Goal: Task Accomplishment & Management: Manage account settings

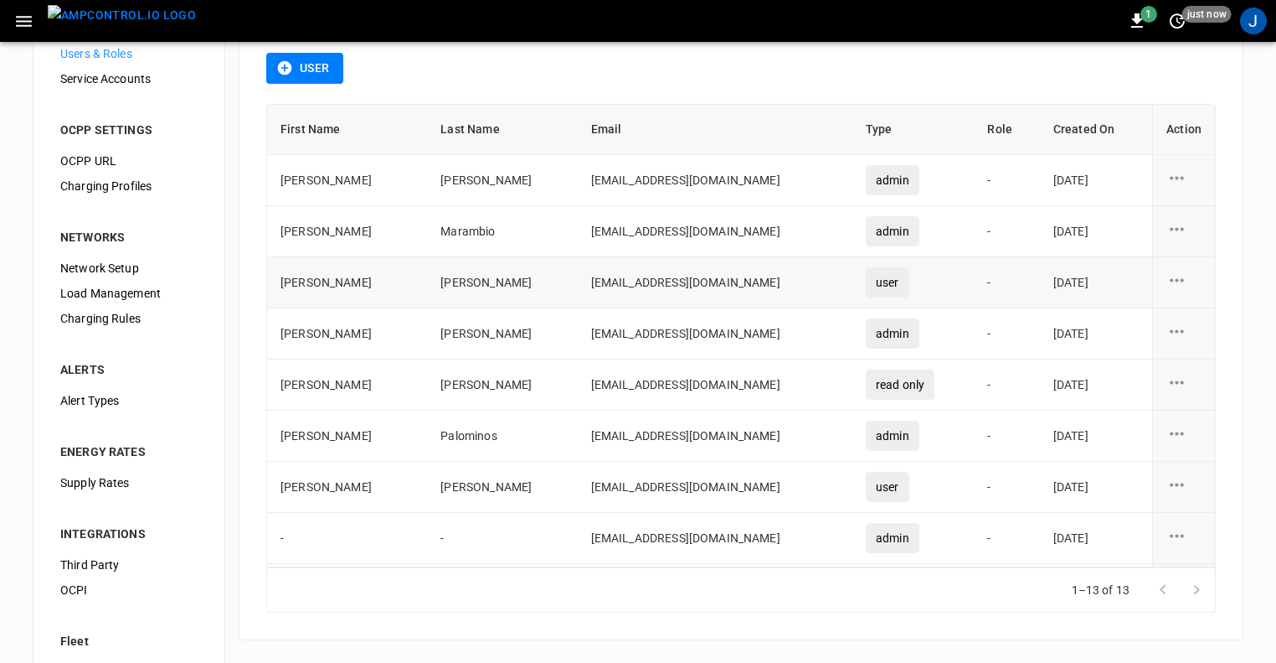
click at [1168, 281] on icon "user action options" at bounding box center [1177, 280] width 21 height 21
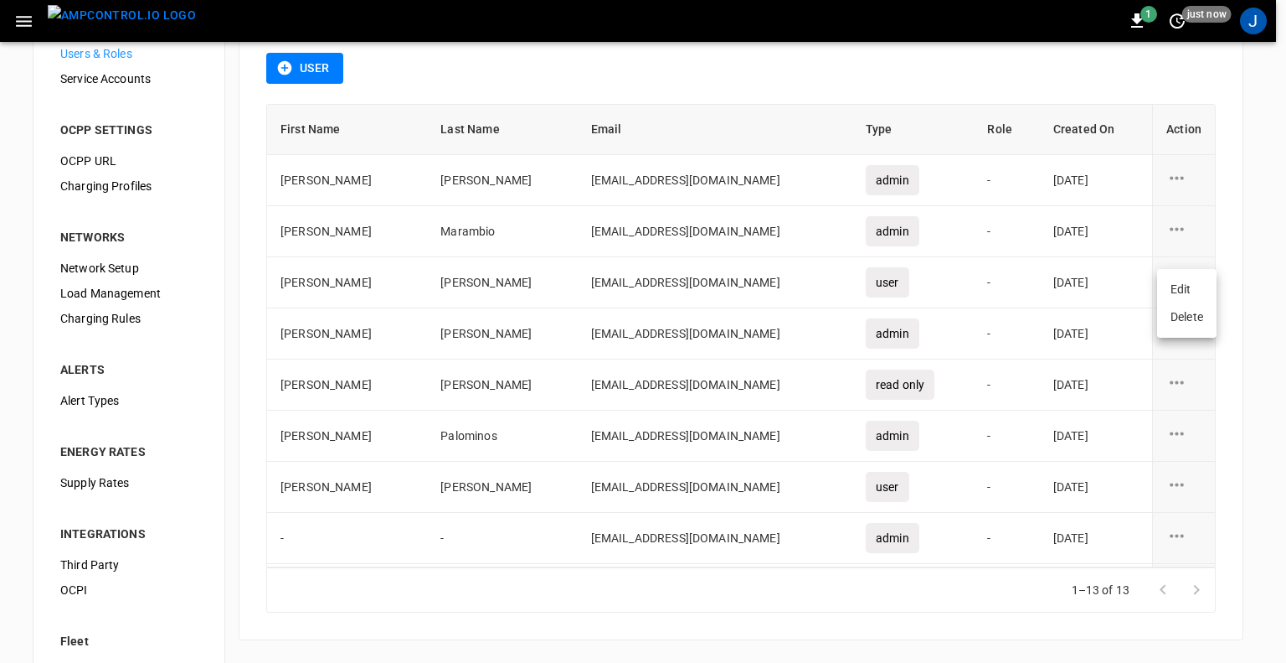
click at [1203, 313] on li "Delete" at bounding box center [1186, 317] width 59 height 28
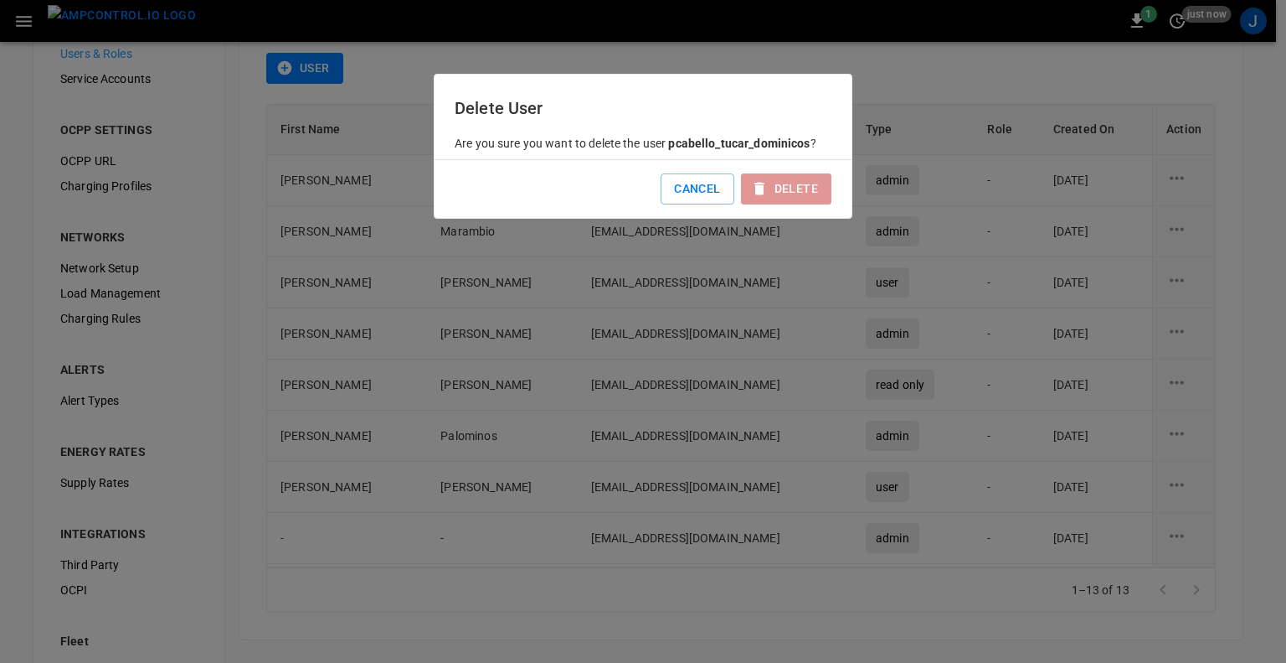
click at [796, 188] on button "Delete" at bounding box center [786, 188] width 90 height 31
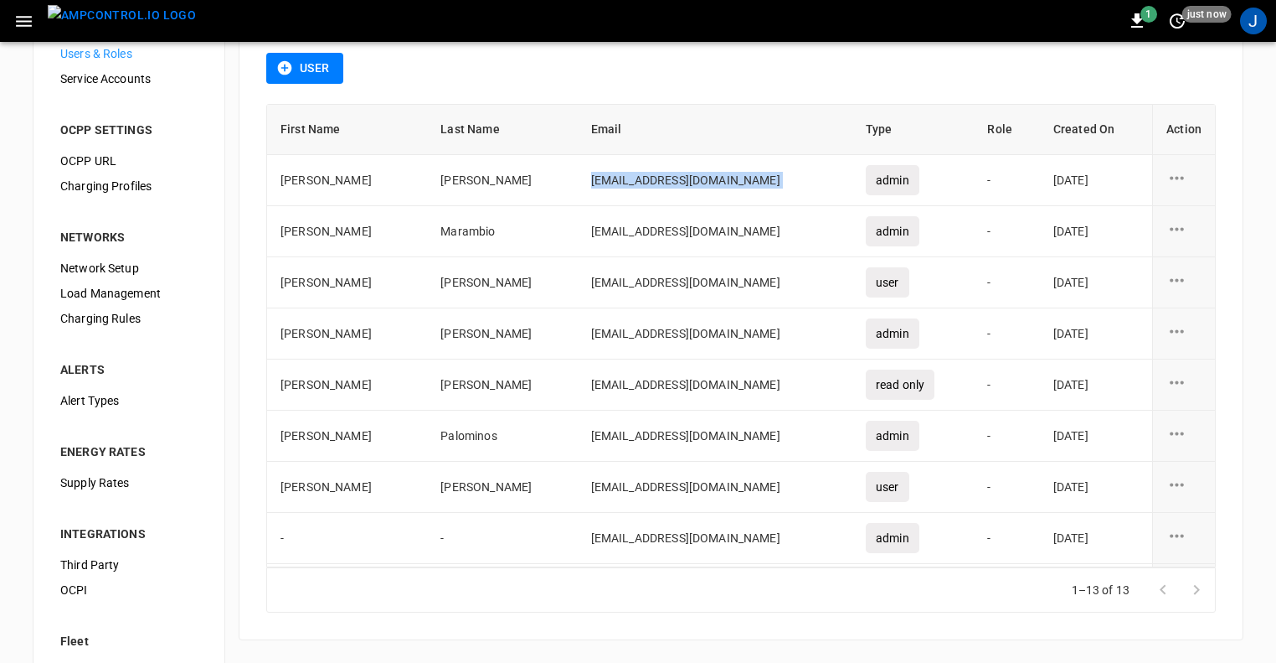
click at [796, 188] on td "[EMAIL_ADDRESS][DOMAIN_NAME]" at bounding box center [715, 180] width 275 height 51
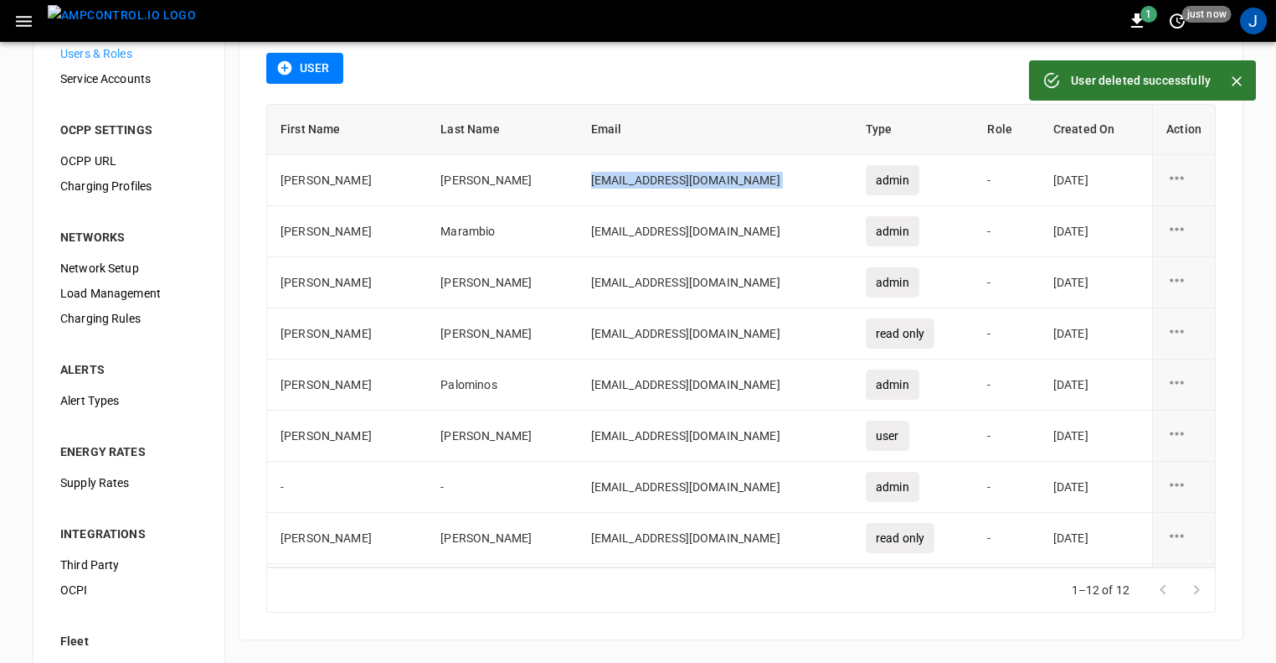
click at [279, 66] on icon "button" at bounding box center [285, 68] width 14 height 14
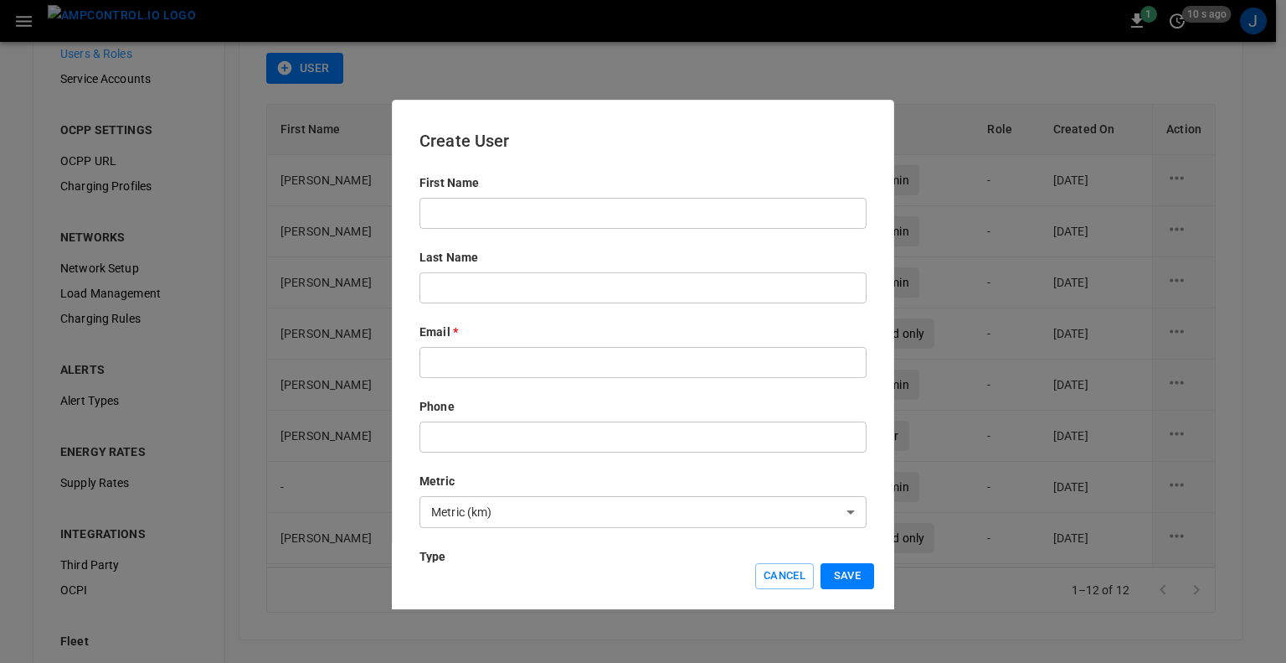
click at [670, 219] on input "text" at bounding box center [643, 213] width 447 height 31
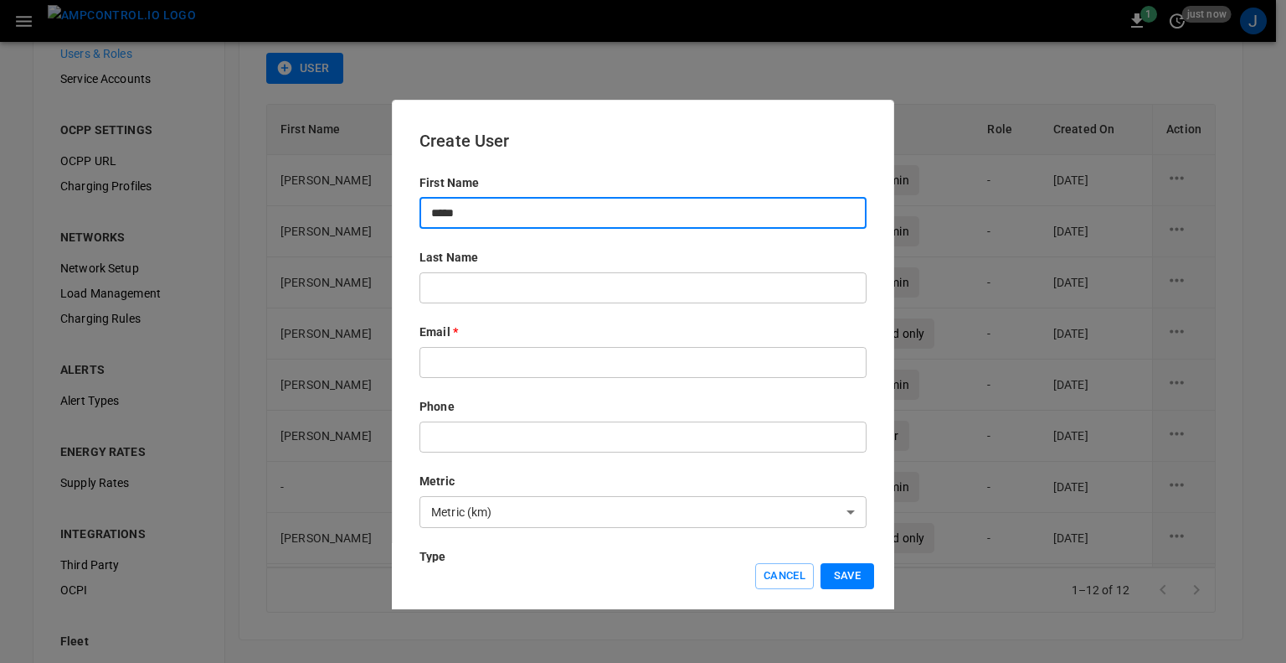
type input "*****"
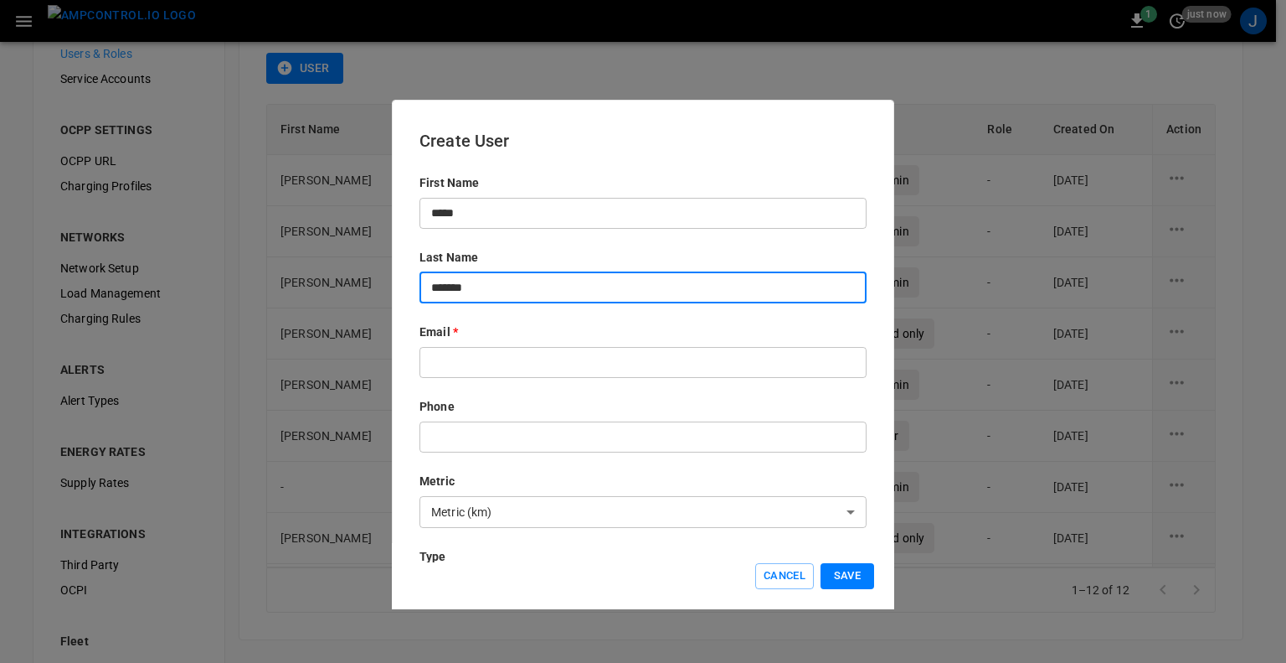
type input "*******"
click at [675, 368] on input "text" at bounding box center [643, 362] width 447 height 31
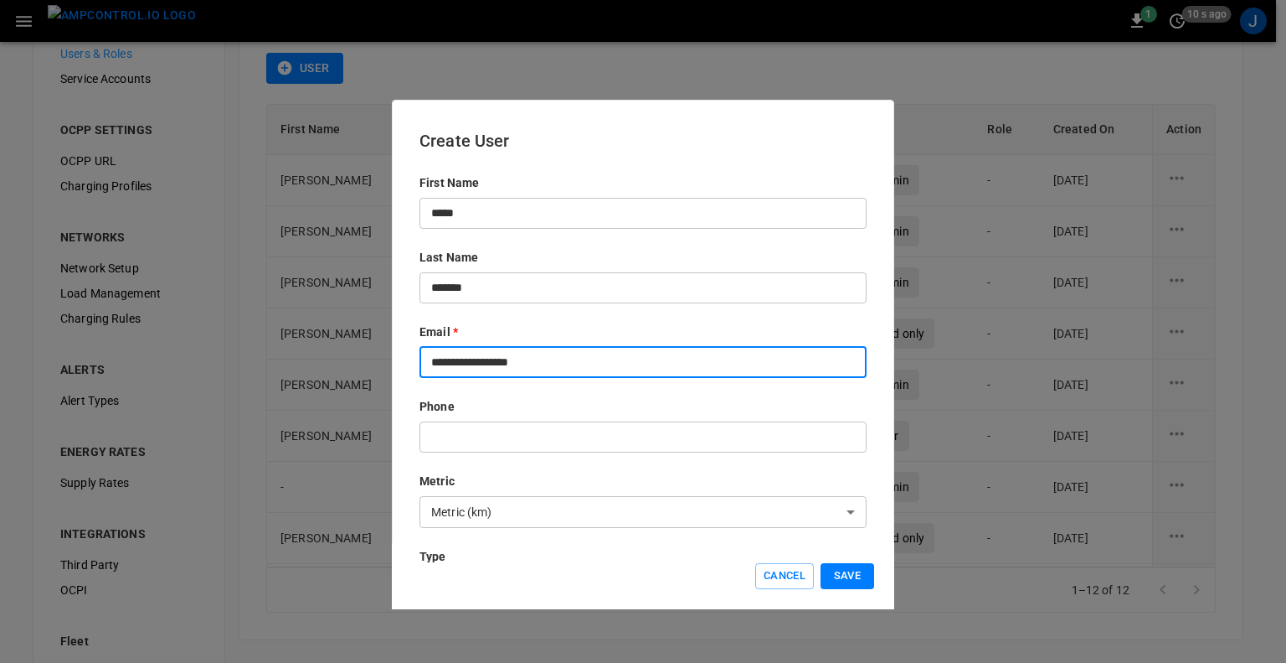
type input "**********"
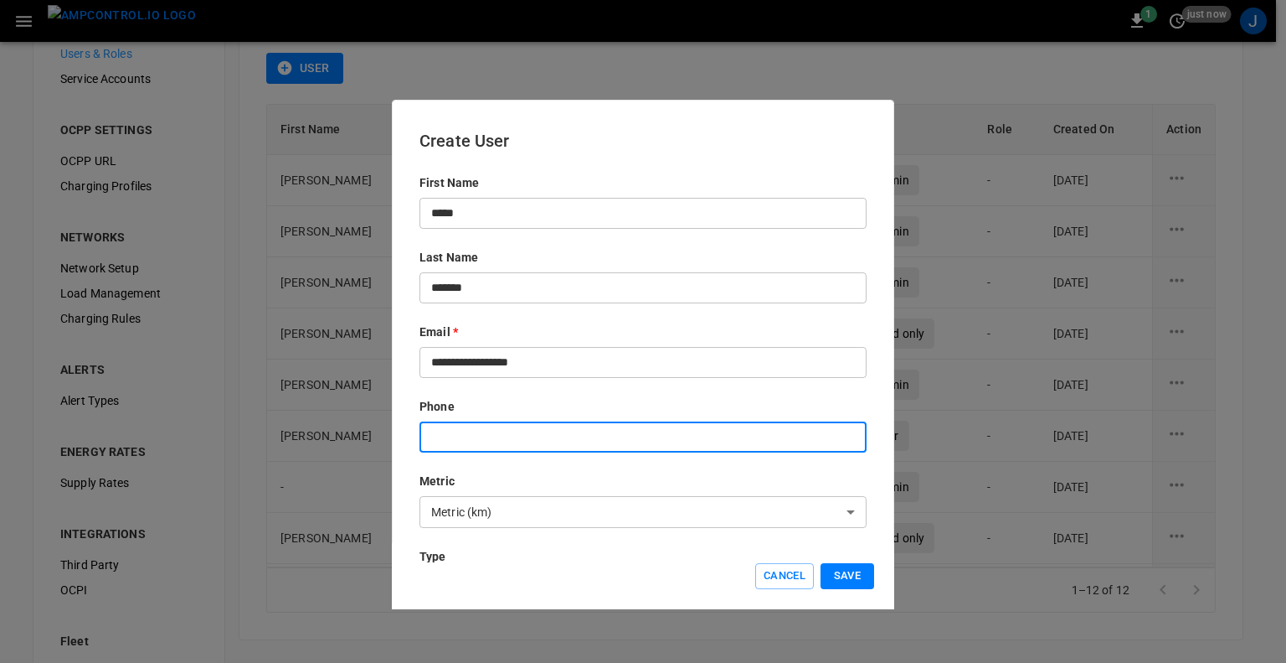
click at [589, 432] on input "text" at bounding box center [643, 436] width 447 height 31
click at [690, 394] on div "**********" at bounding box center [643, 487] width 447 height 626
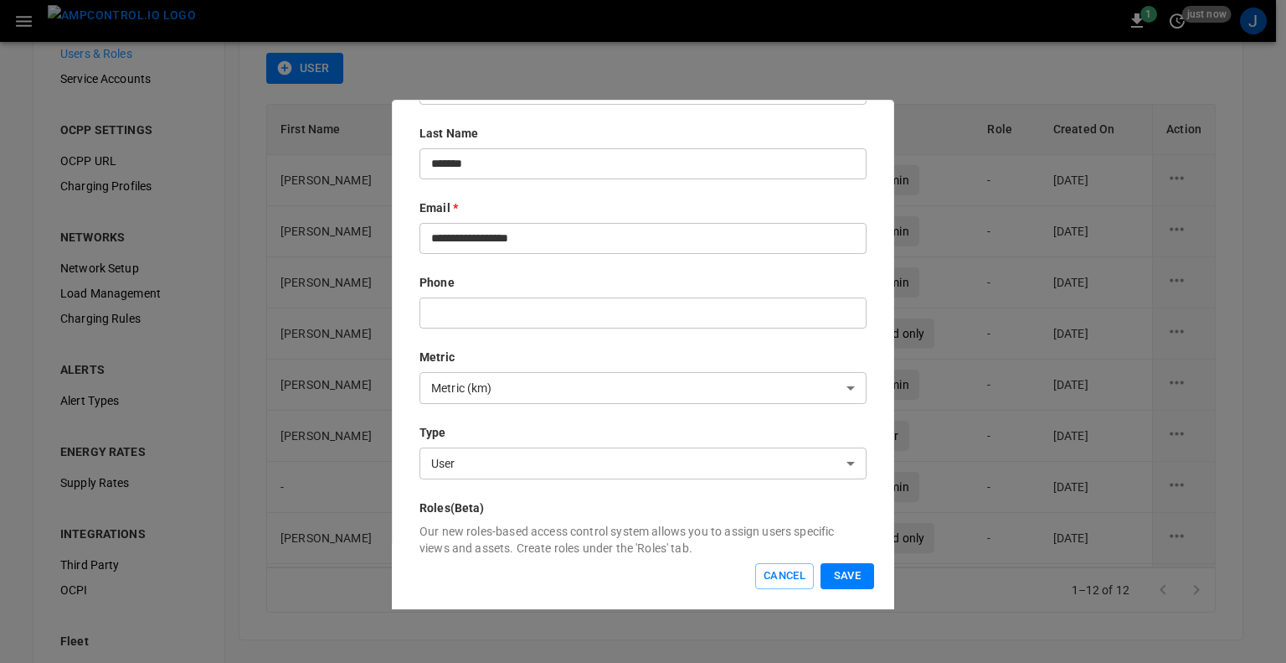
scroll to position [134, 0]
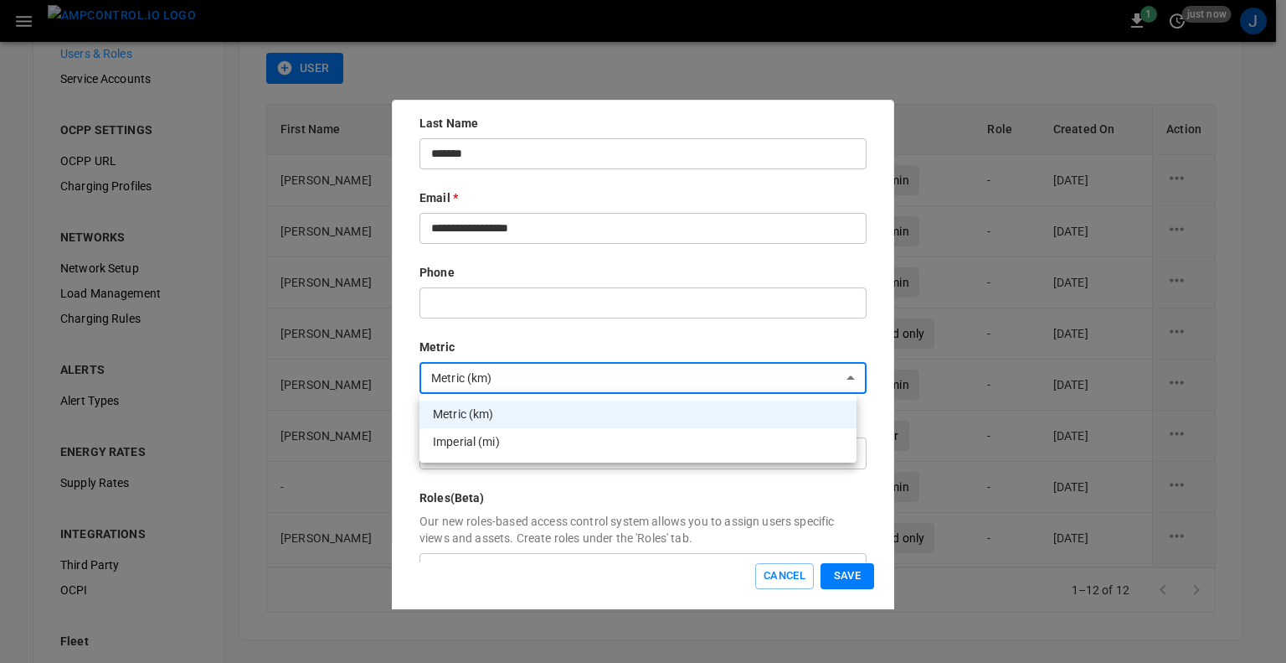
click at [677, 369] on body "1 just now J ORGANIZATION General Users & Roles Service Accounts OCPP SETTINGS …" at bounding box center [643, 314] width 1286 height 809
click at [677, 369] on div at bounding box center [643, 331] width 1286 height 663
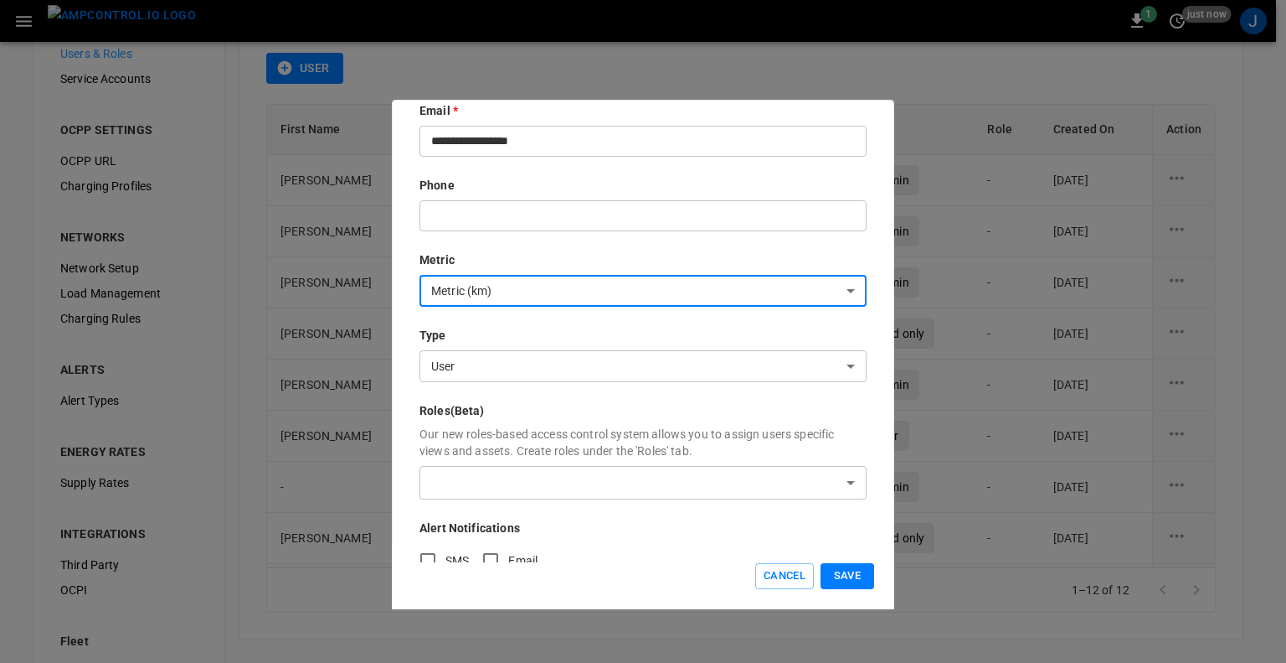
scroll to position [238, 0]
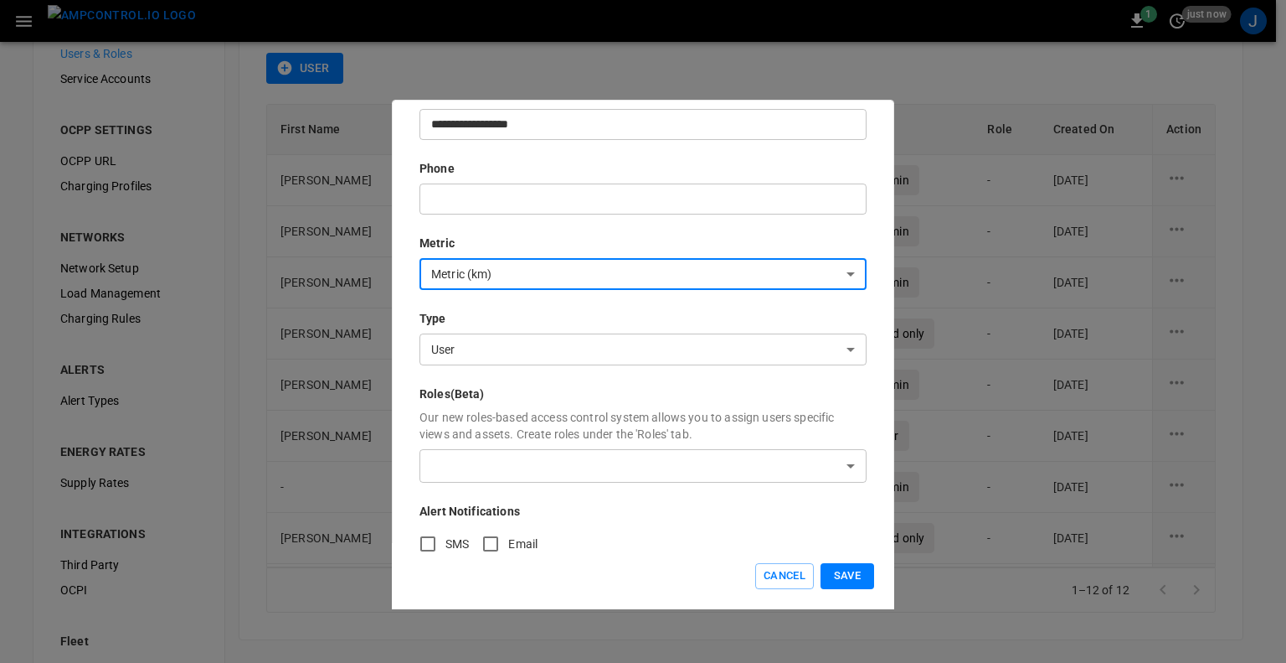
click at [698, 353] on body "1 just now J ORGANIZATION General Users & Roles Service Accounts OCPP SETTINGS …" at bounding box center [643, 314] width 1286 height 809
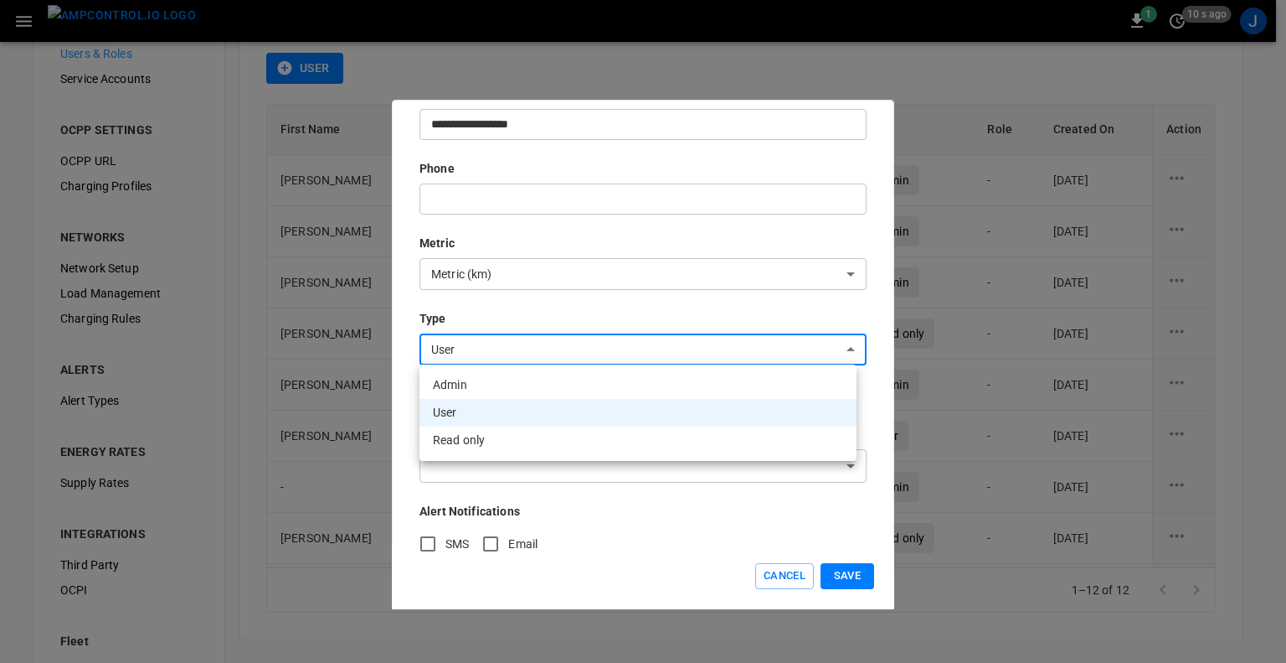
click at [575, 410] on li "User" at bounding box center [638, 413] width 437 height 28
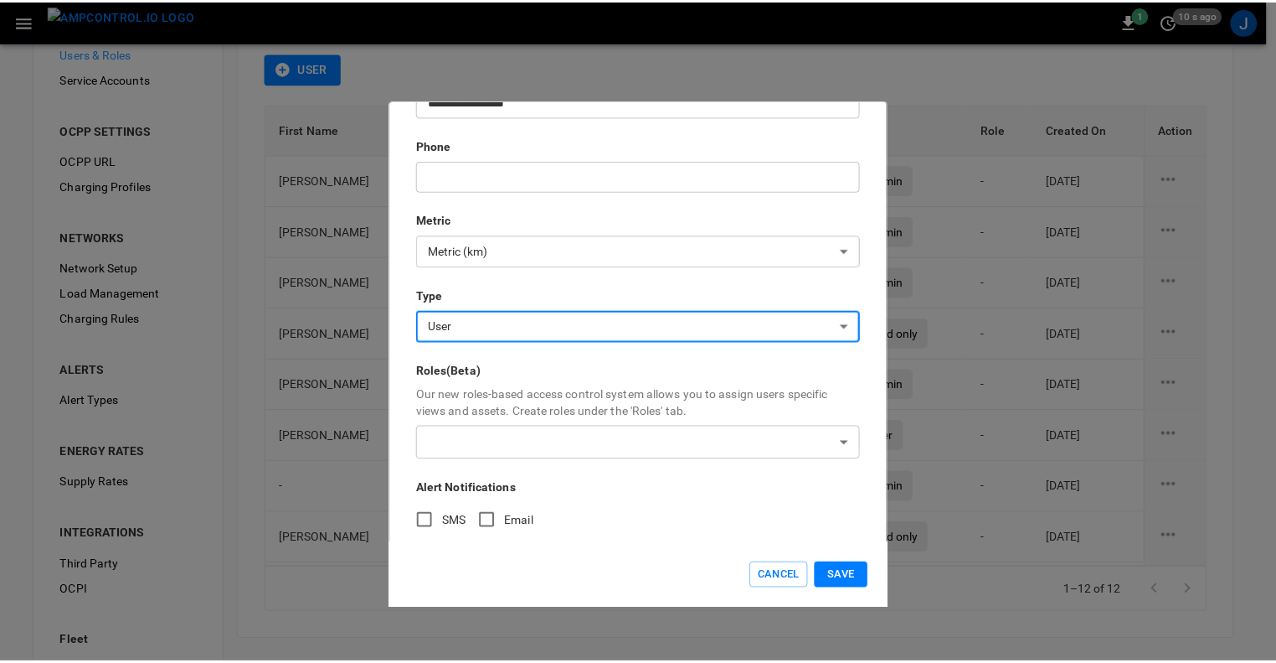
scroll to position [273, 0]
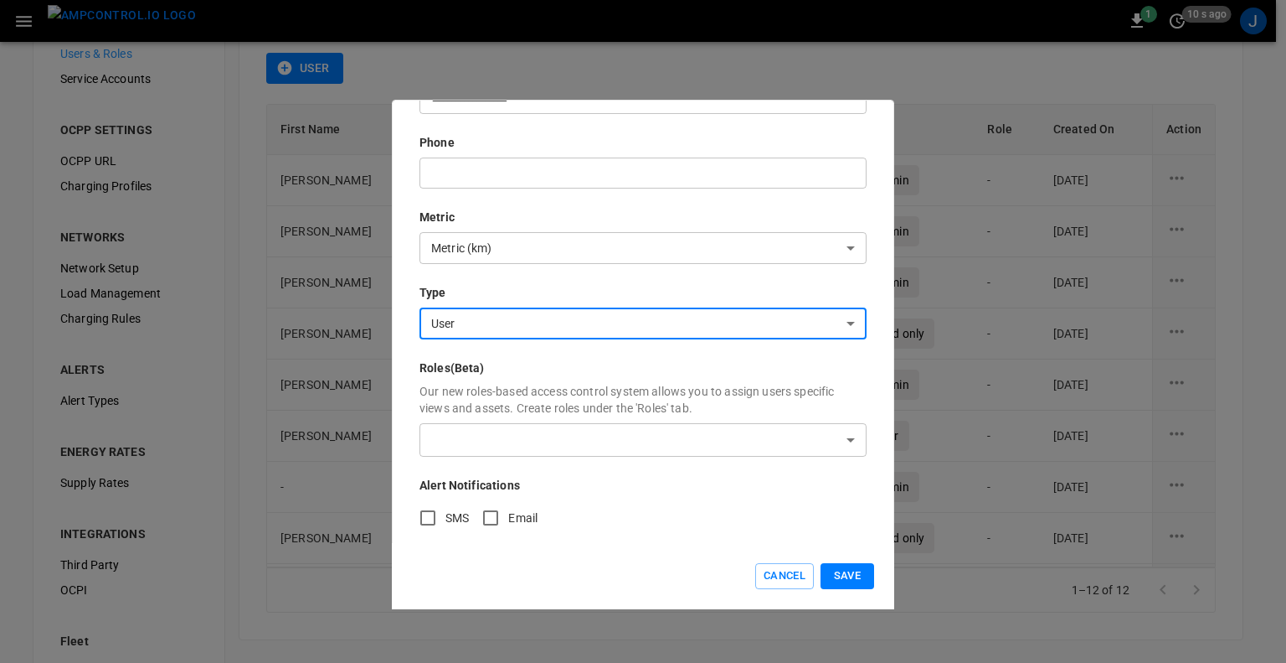
click at [575, 415] on body "1 10 s ago J ORGANIZATION General Users & Roles Service Accounts OCPP SETTINGS …" at bounding box center [643, 314] width 1286 height 809
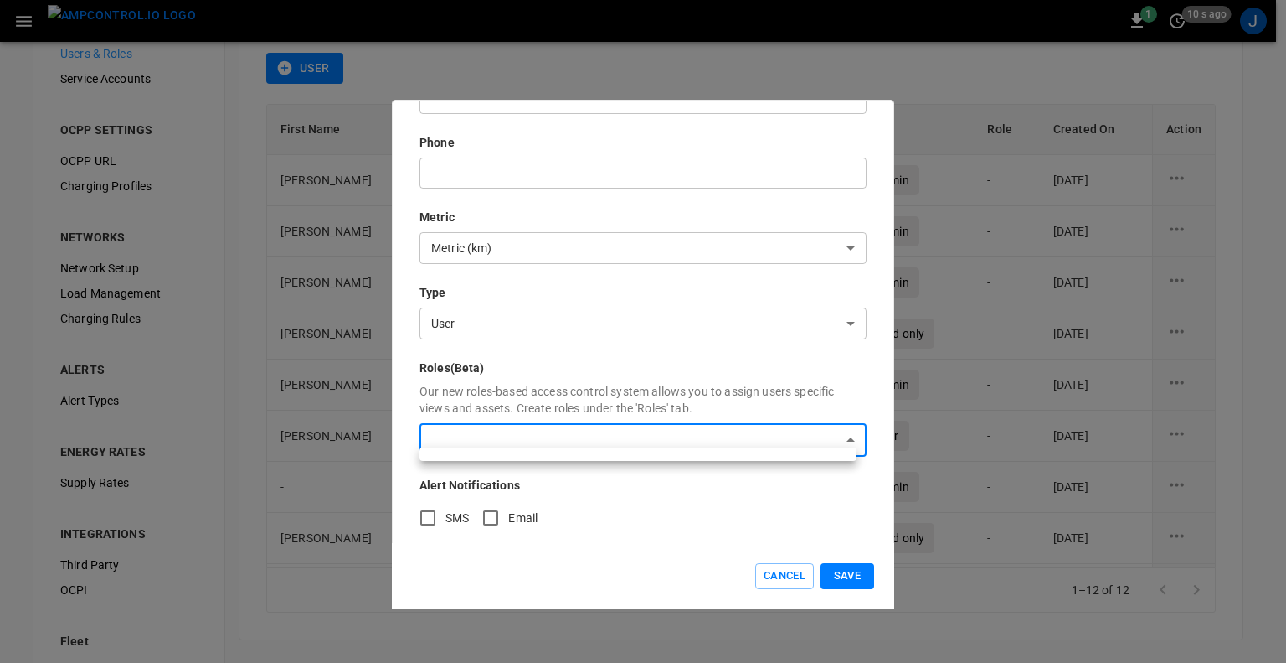
click at [561, 430] on div at bounding box center [643, 331] width 1286 height 663
click at [848, 571] on button "Save" at bounding box center [848, 576] width 54 height 26
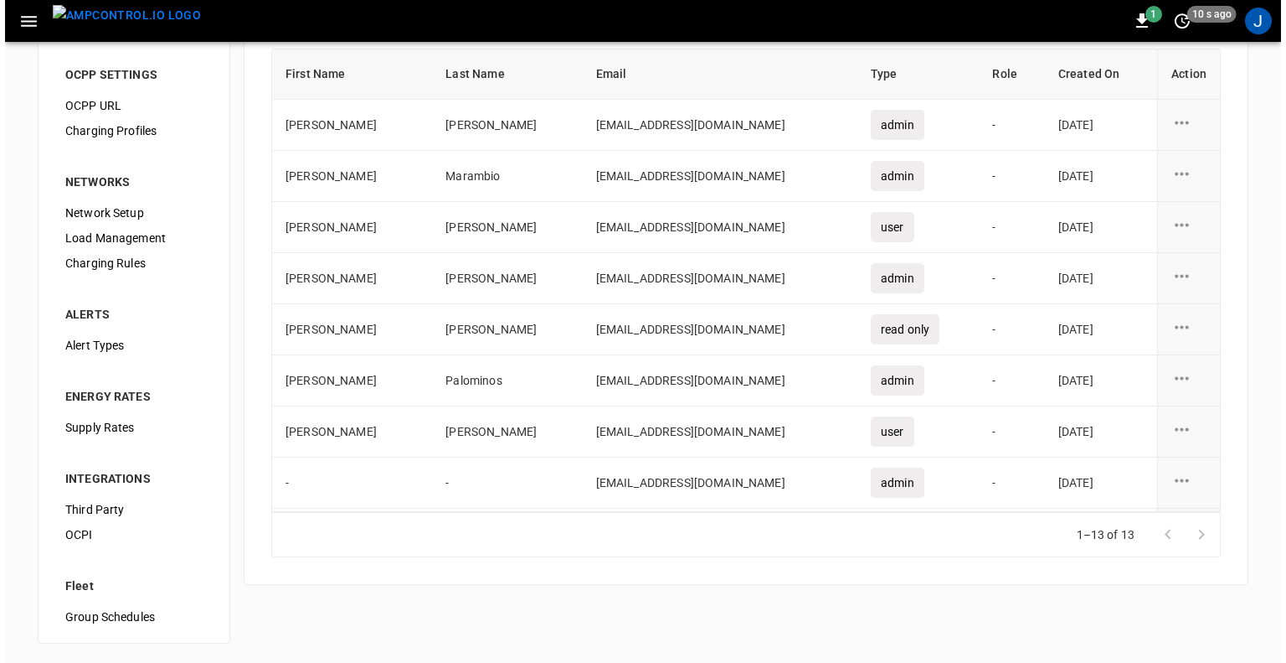
scroll to position [0, 0]
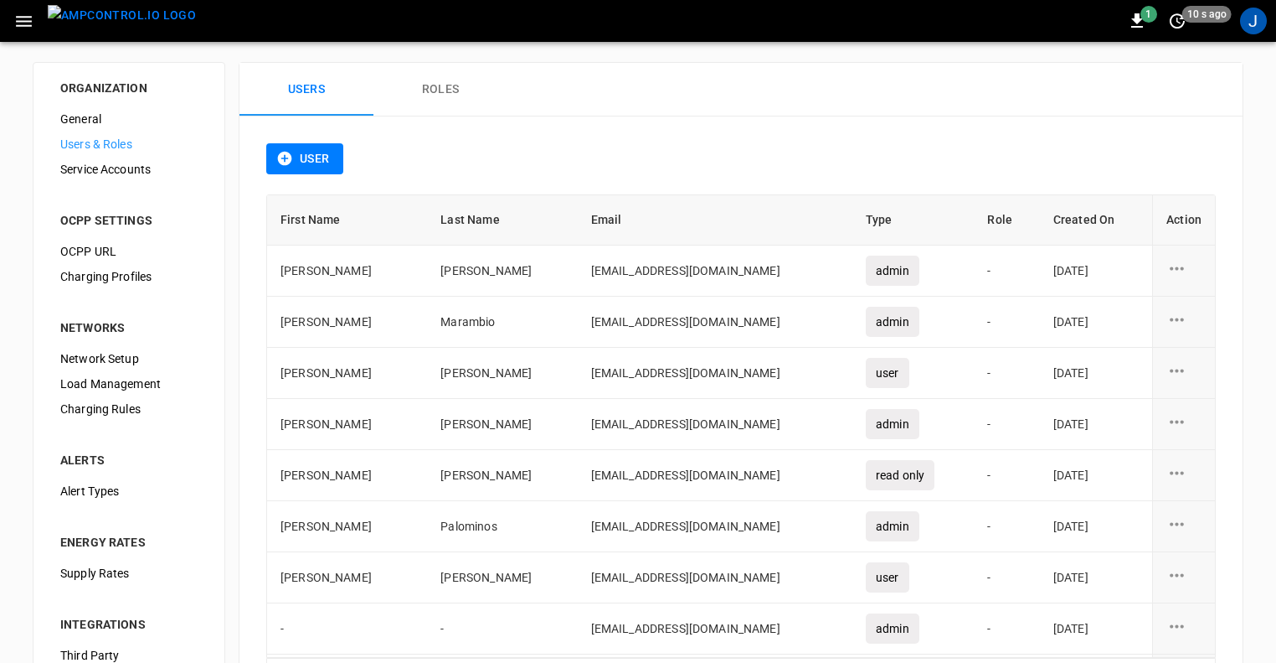
click at [29, 23] on icon "button" at bounding box center [23, 21] width 21 height 21
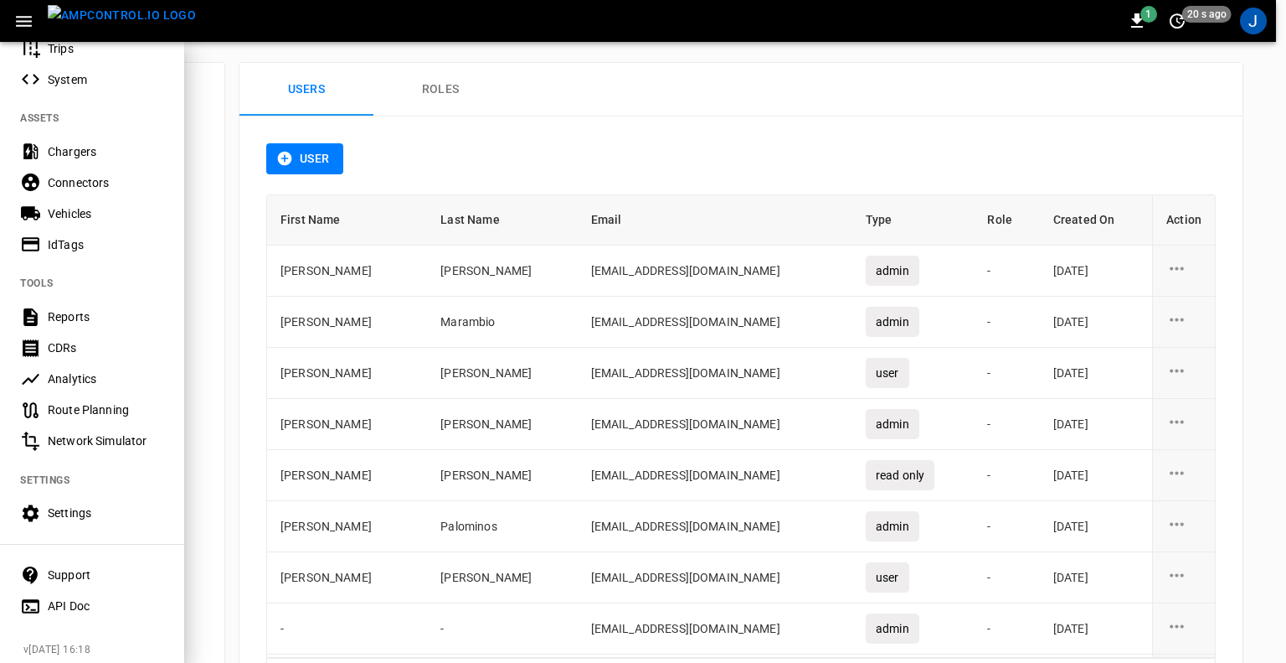
scroll to position [304, 0]
